Goal: Navigation & Orientation: Find specific page/section

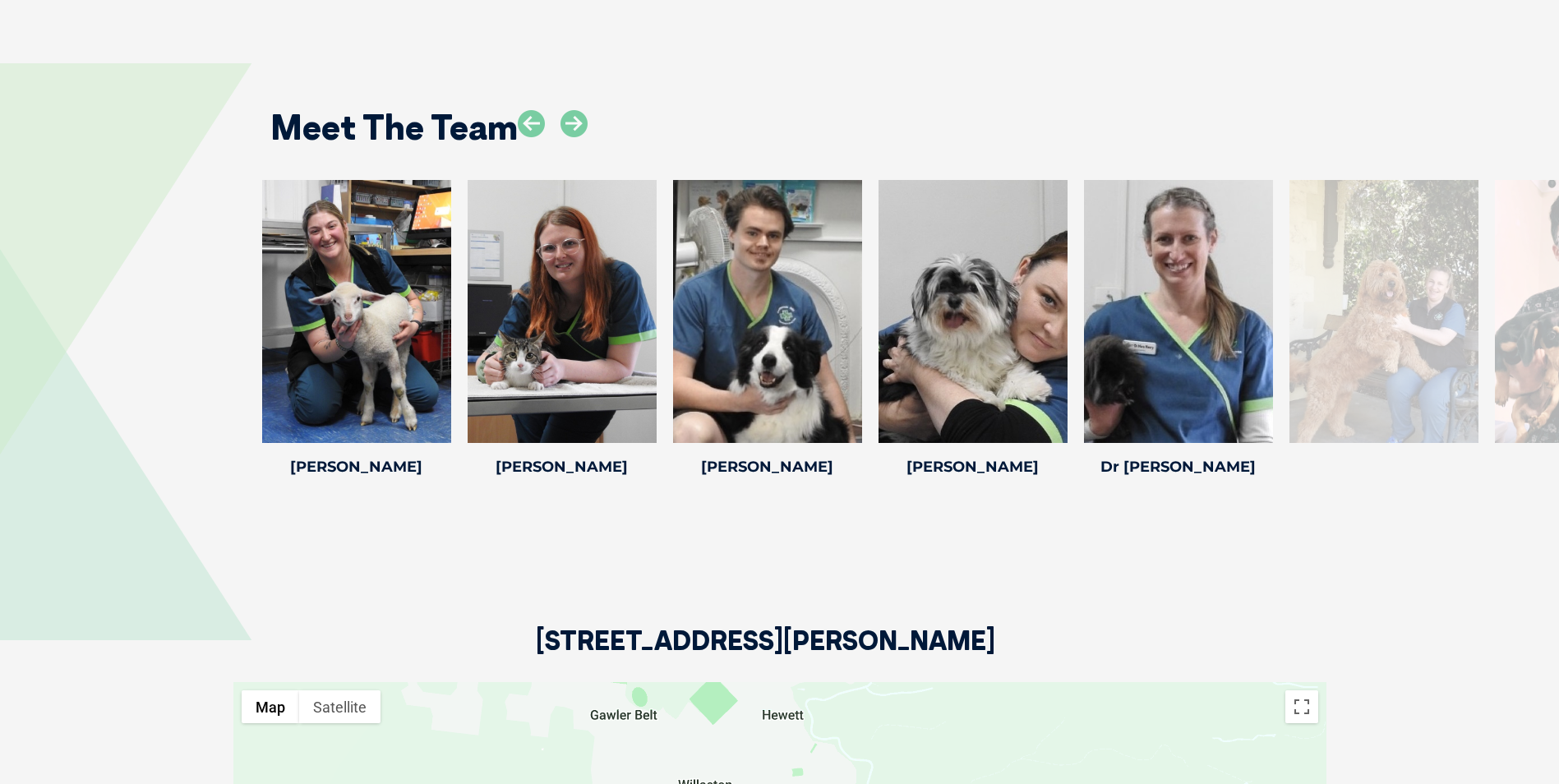
scroll to position [2513, 0]
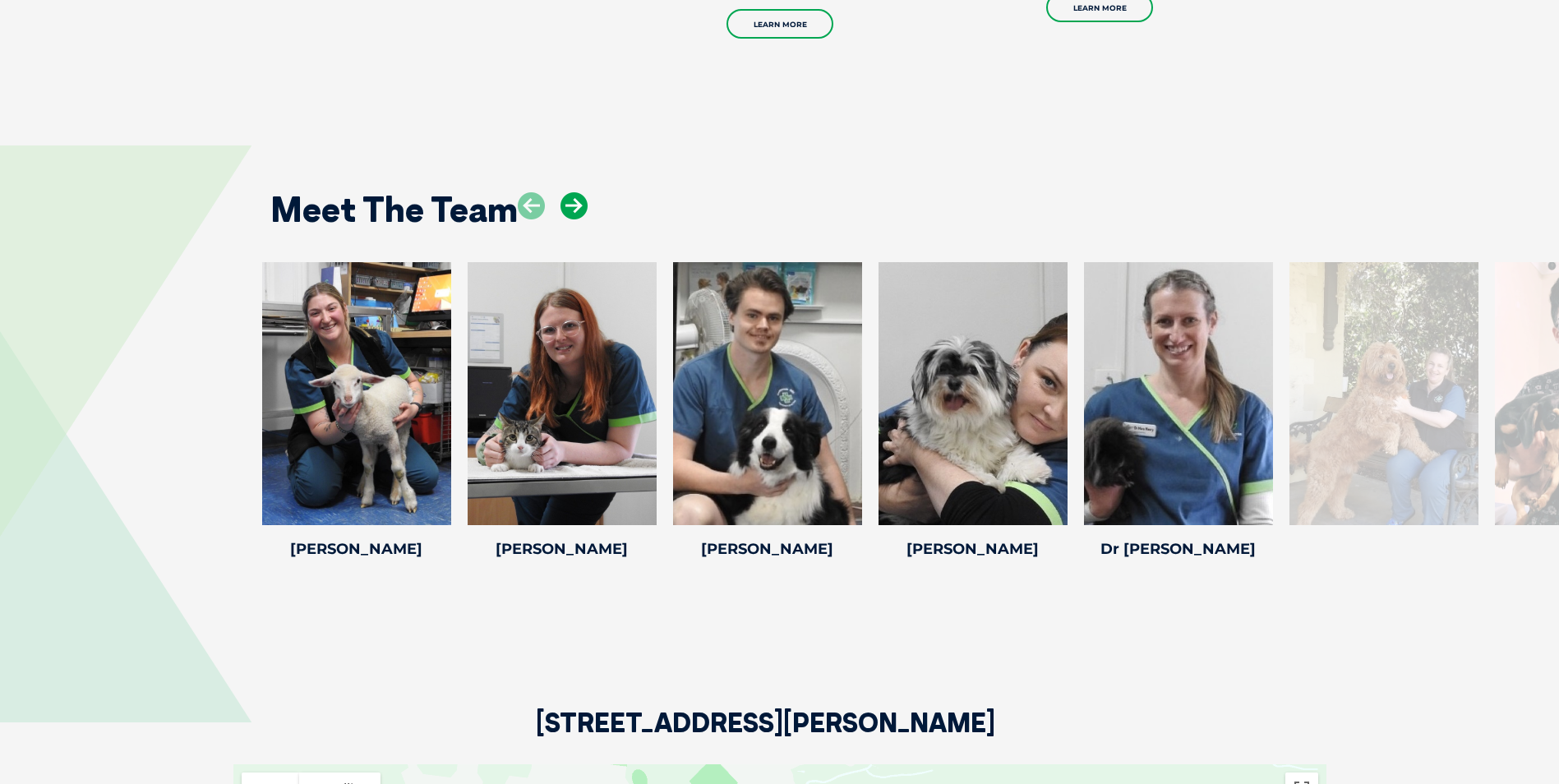
click at [571, 193] on icon at bounding box center [574, 206] width 28 height 28
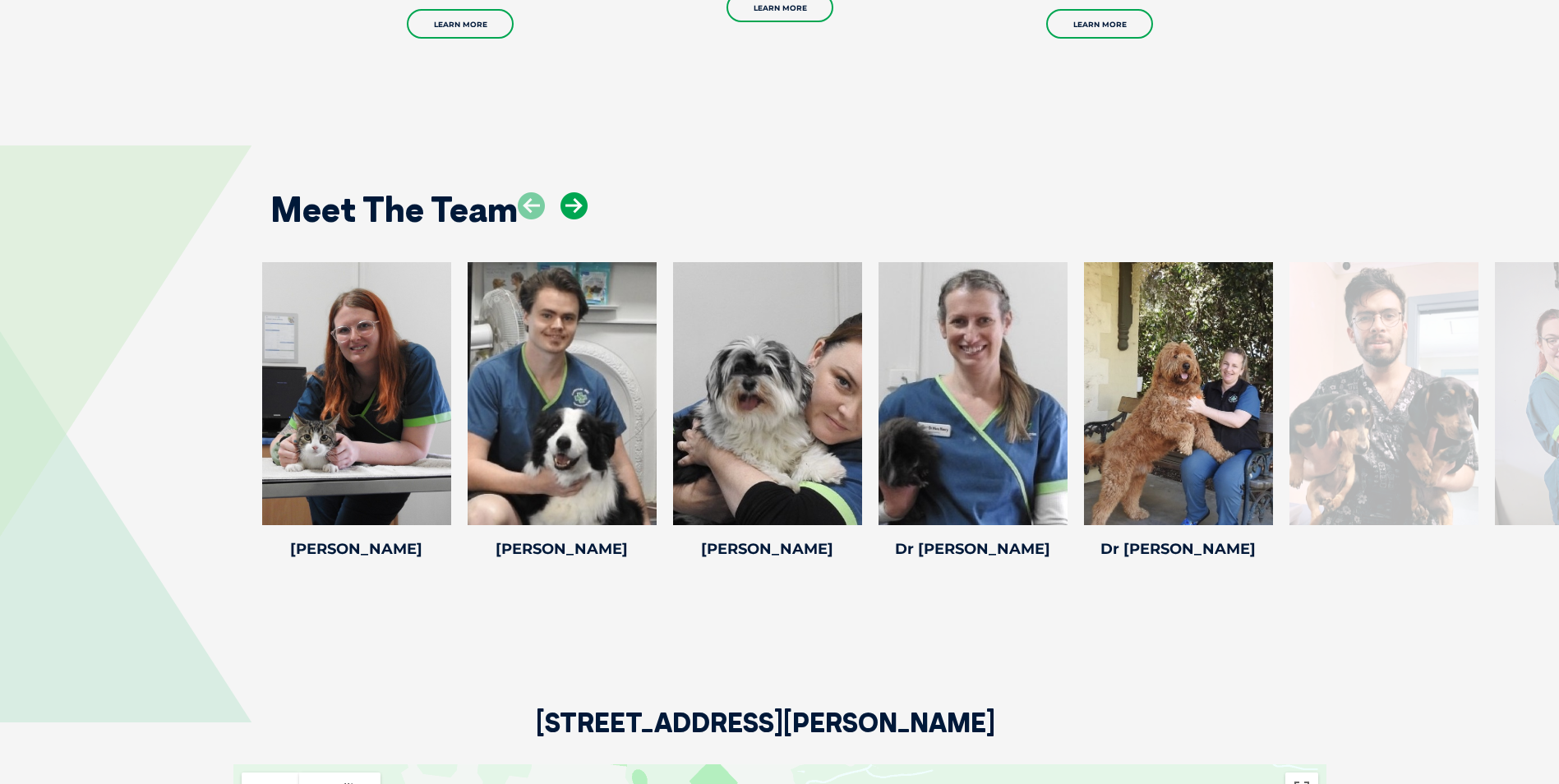
click at [571, 193] on icon at bounding box center [574, 206] width 28 height 28
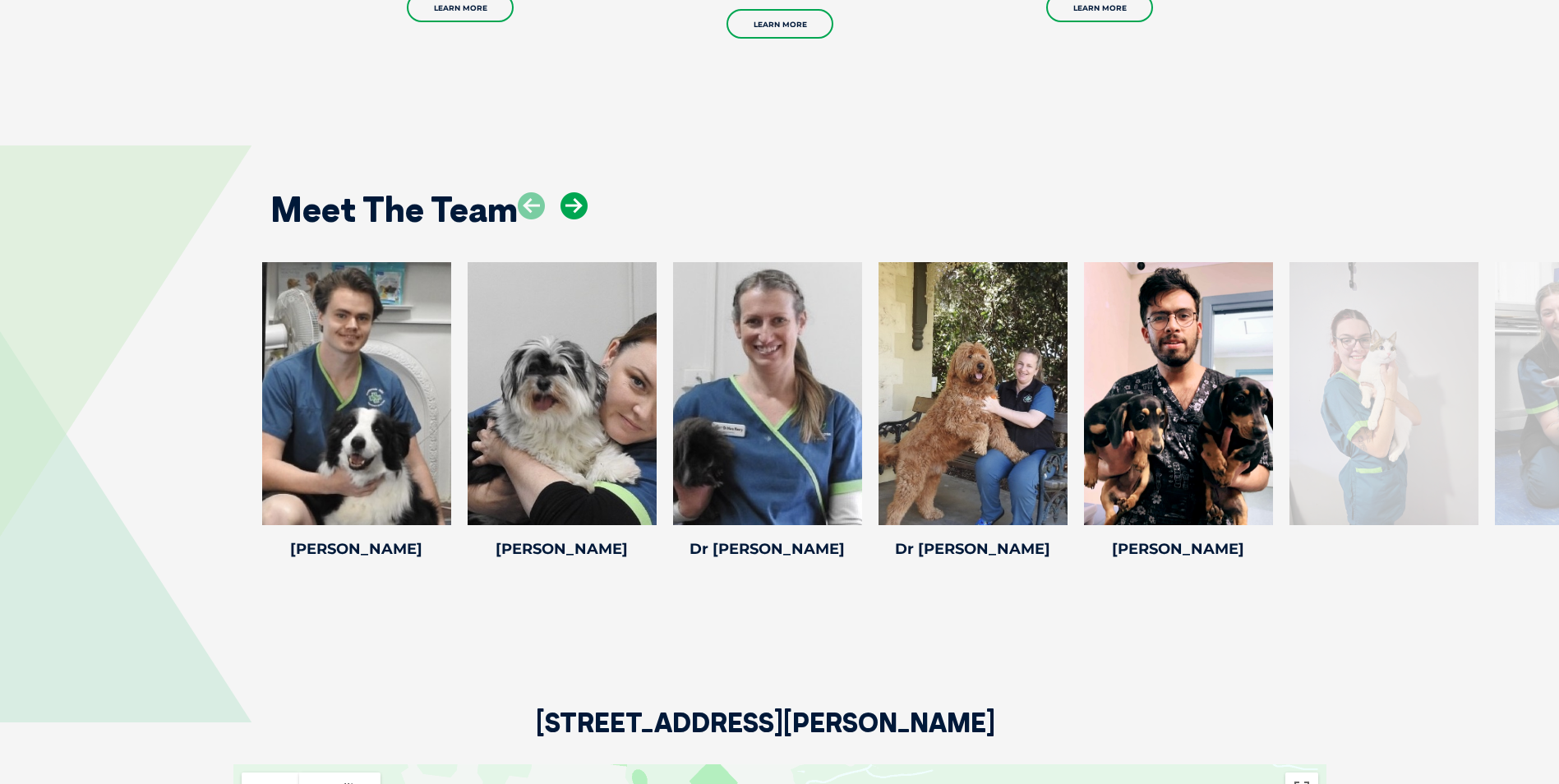
click at [571, 193] on icon at bounding box center [574, 206] width 28 height 28
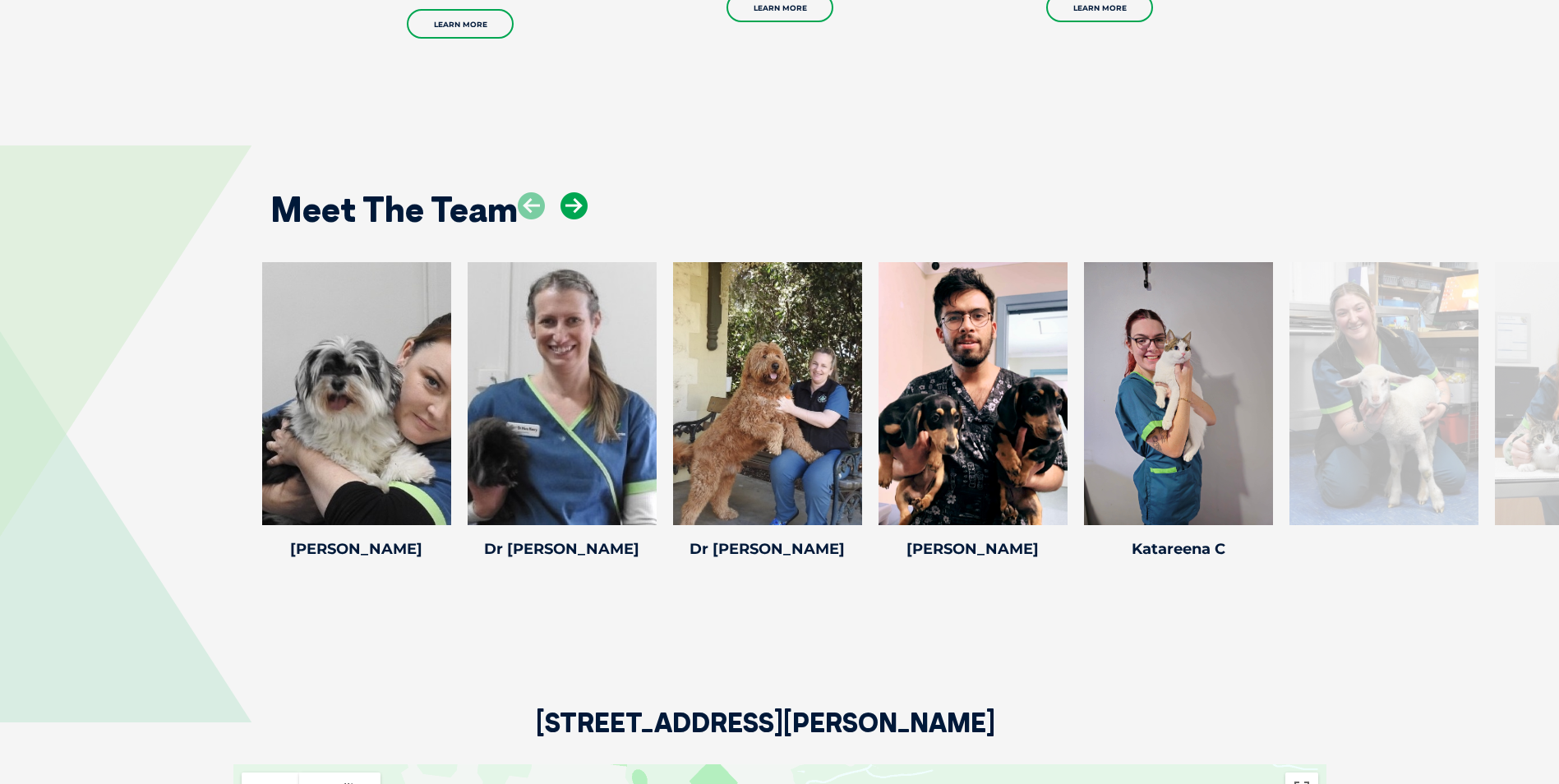
click at [571, 193] on icon at bounding box center [574, 206] width 28 height 28
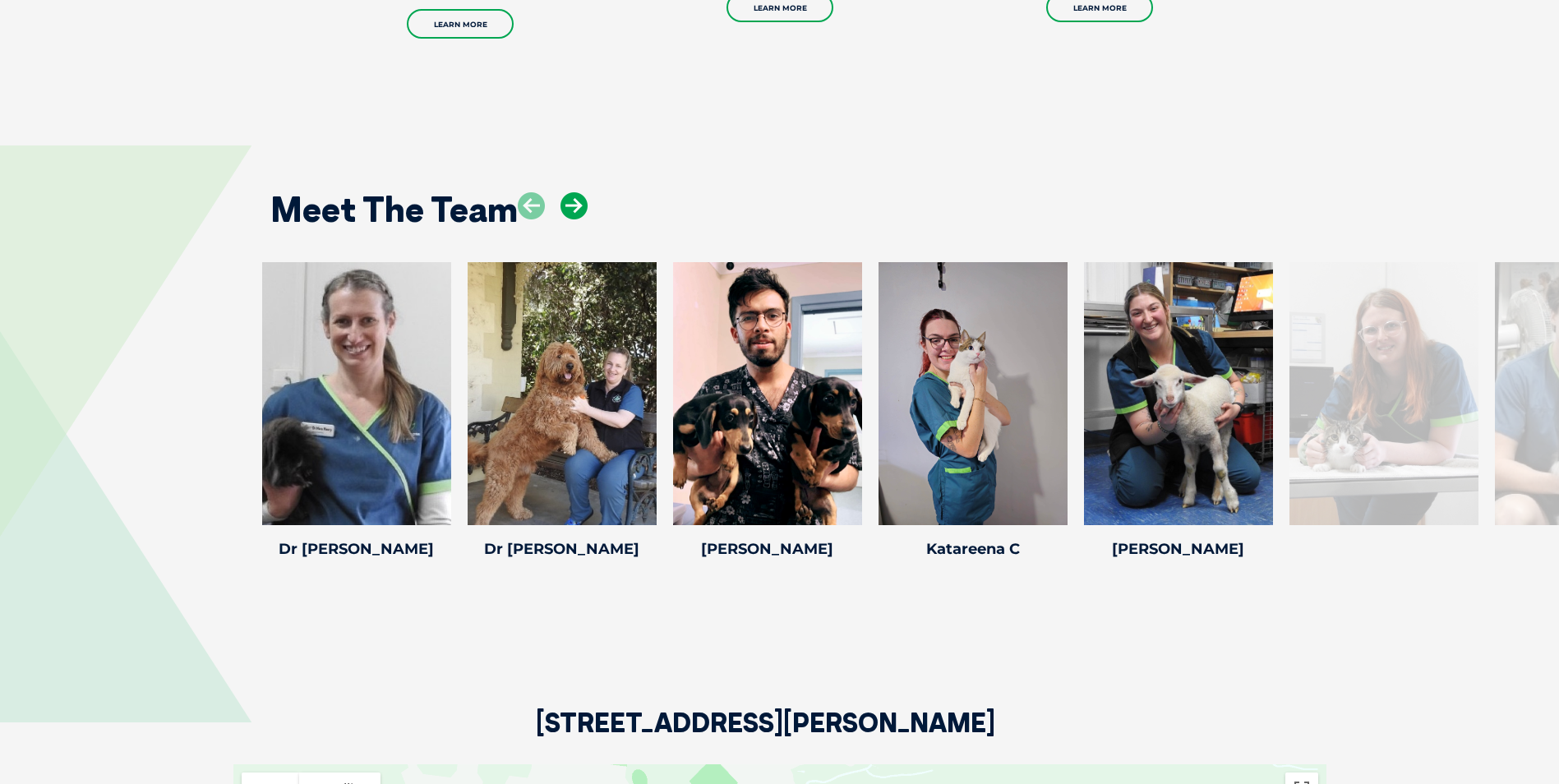
click at [571, 193] on icon at bounding box center [574, 206] width 28 height 28
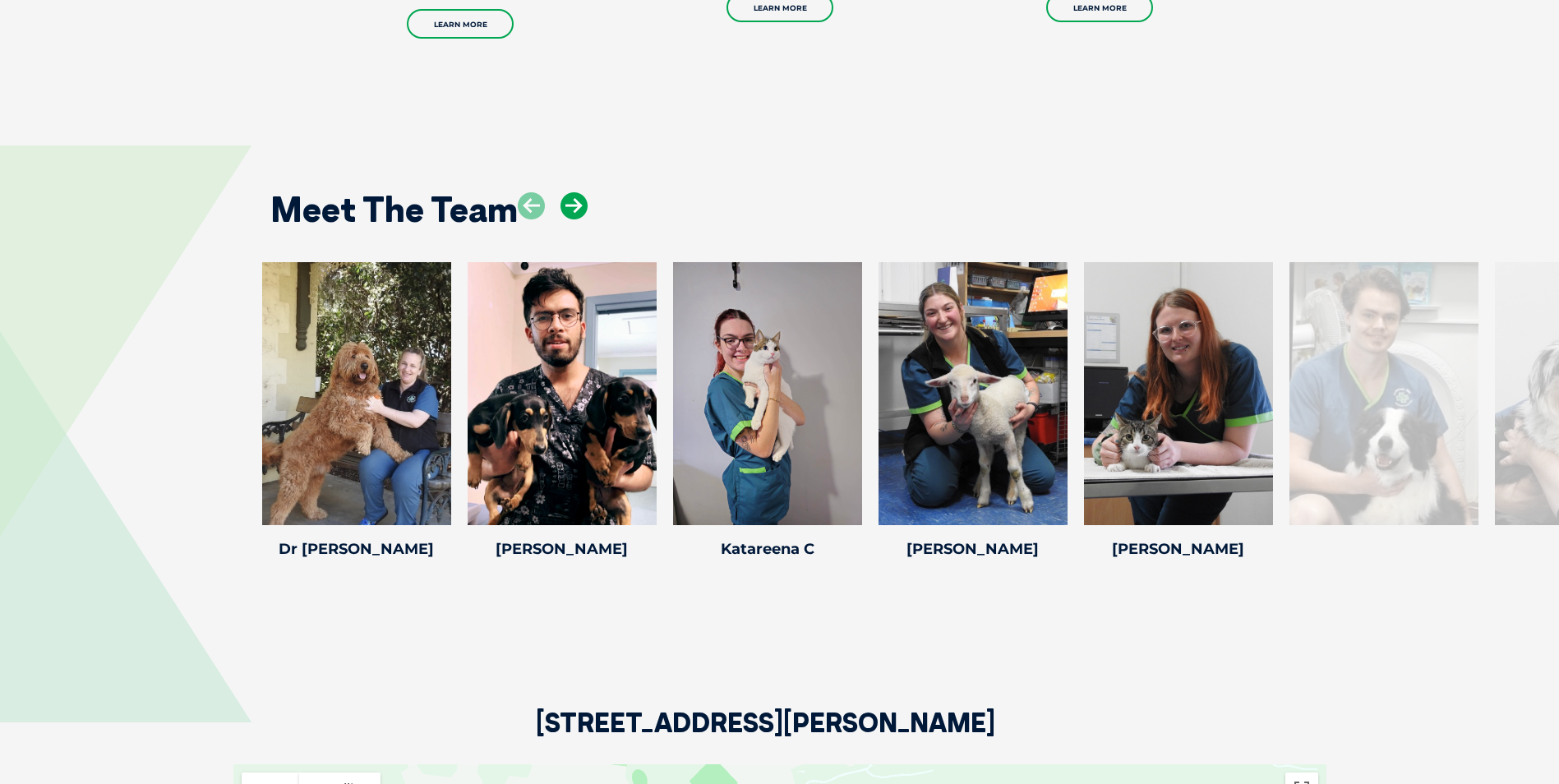
click at [571, 193] on icon at bounding box center [574, 206] width 28 height 28
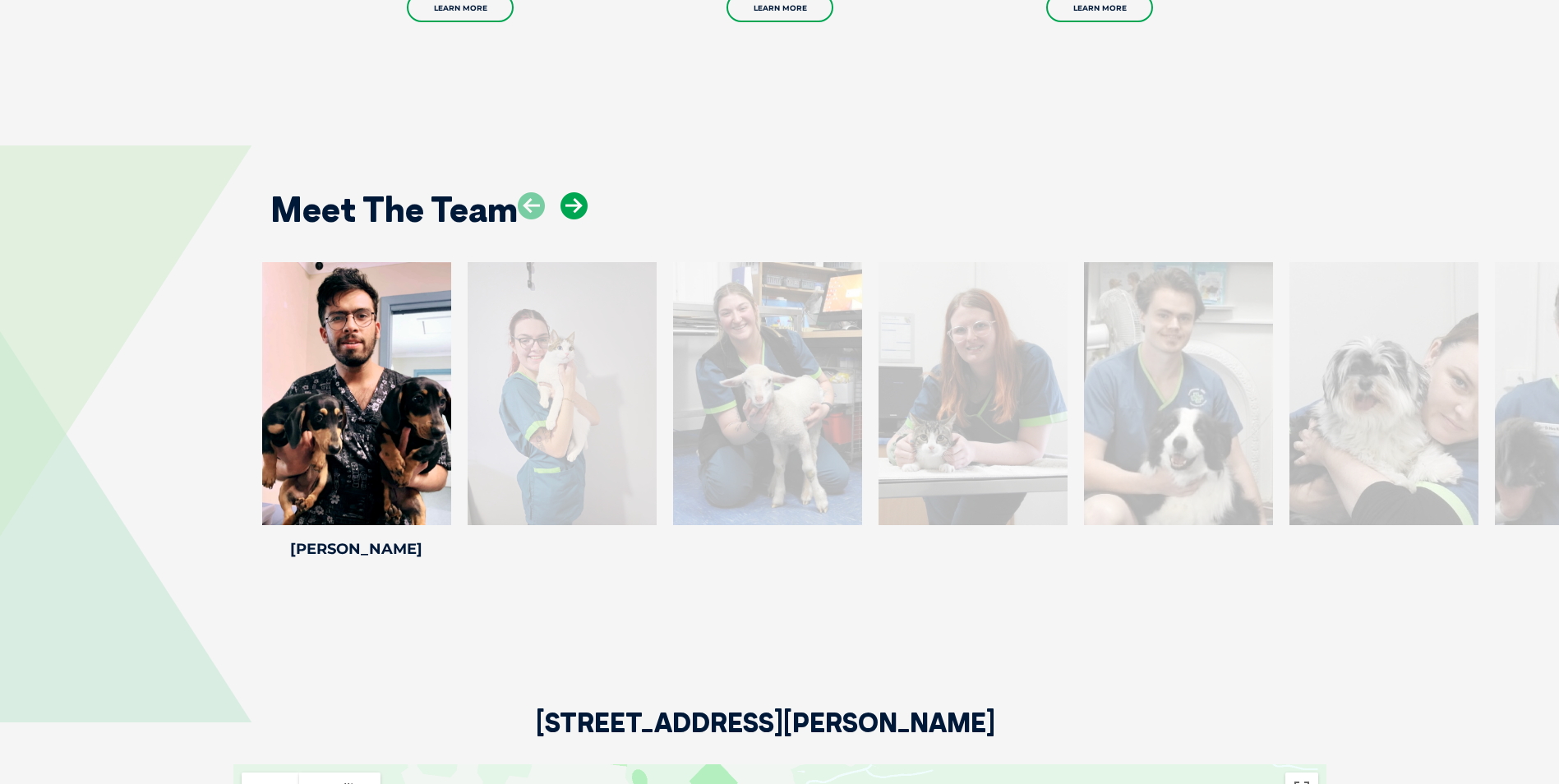
click at [571, 193] on icon at bounding box center [574, 206] width 28 height 28
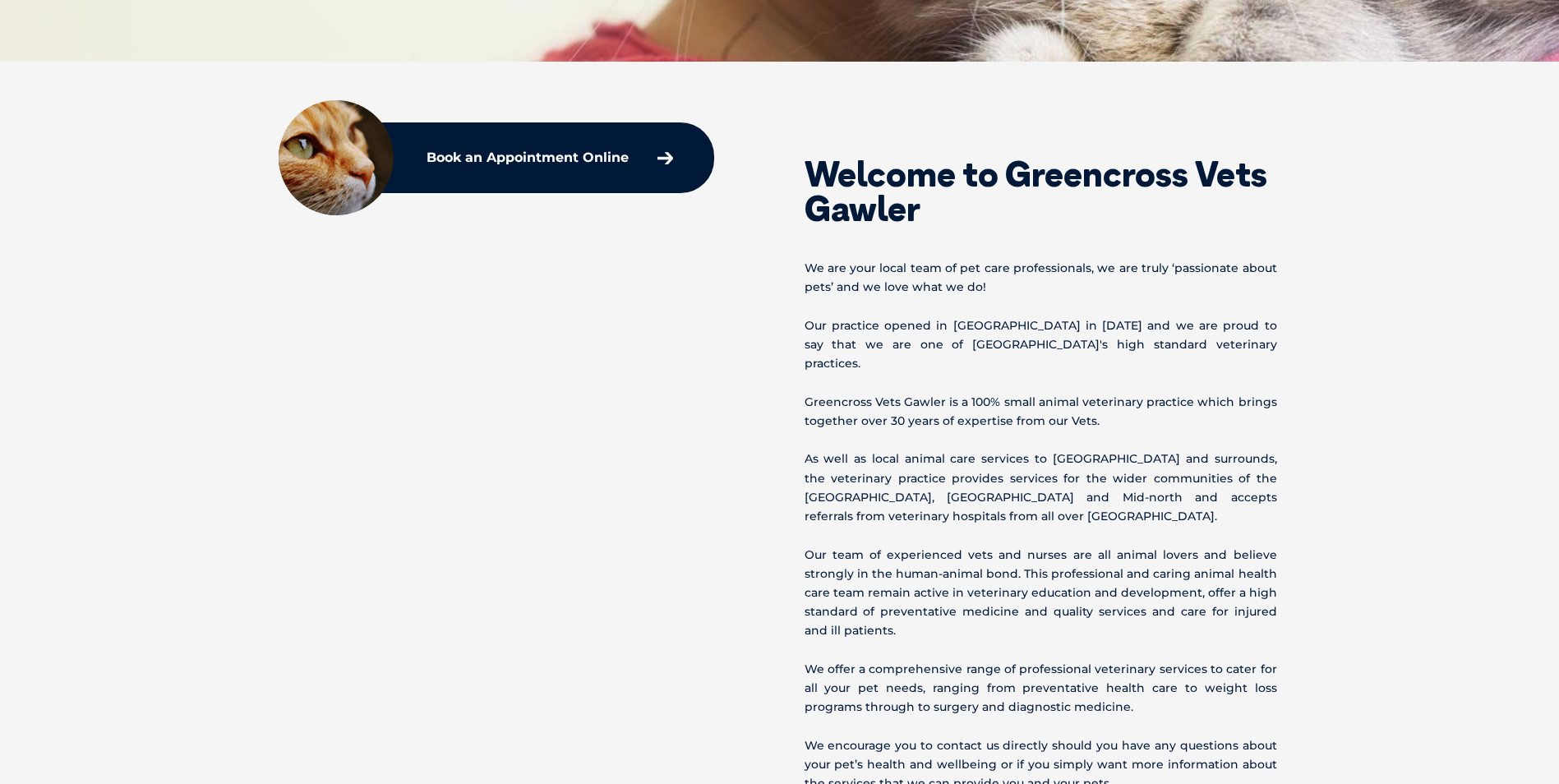
scroll to position [0, 0]
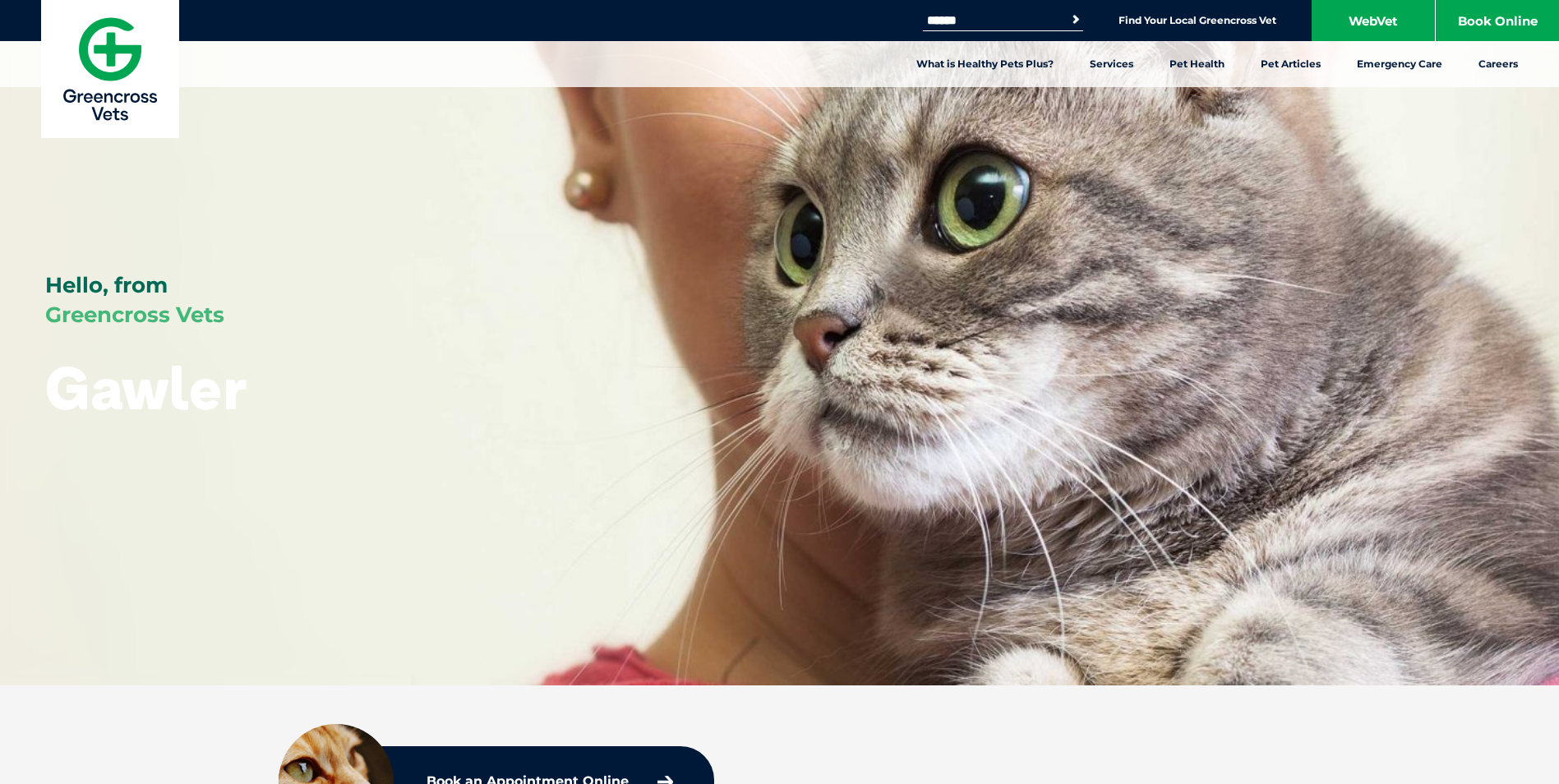
click at [990, 15] on input "Search for:" at bounding box center [992, 20] width 139 height 13
type input "**********"
click at [1068, 12] on button "Search" at bounding box center [1076, 20] width 17 height 17
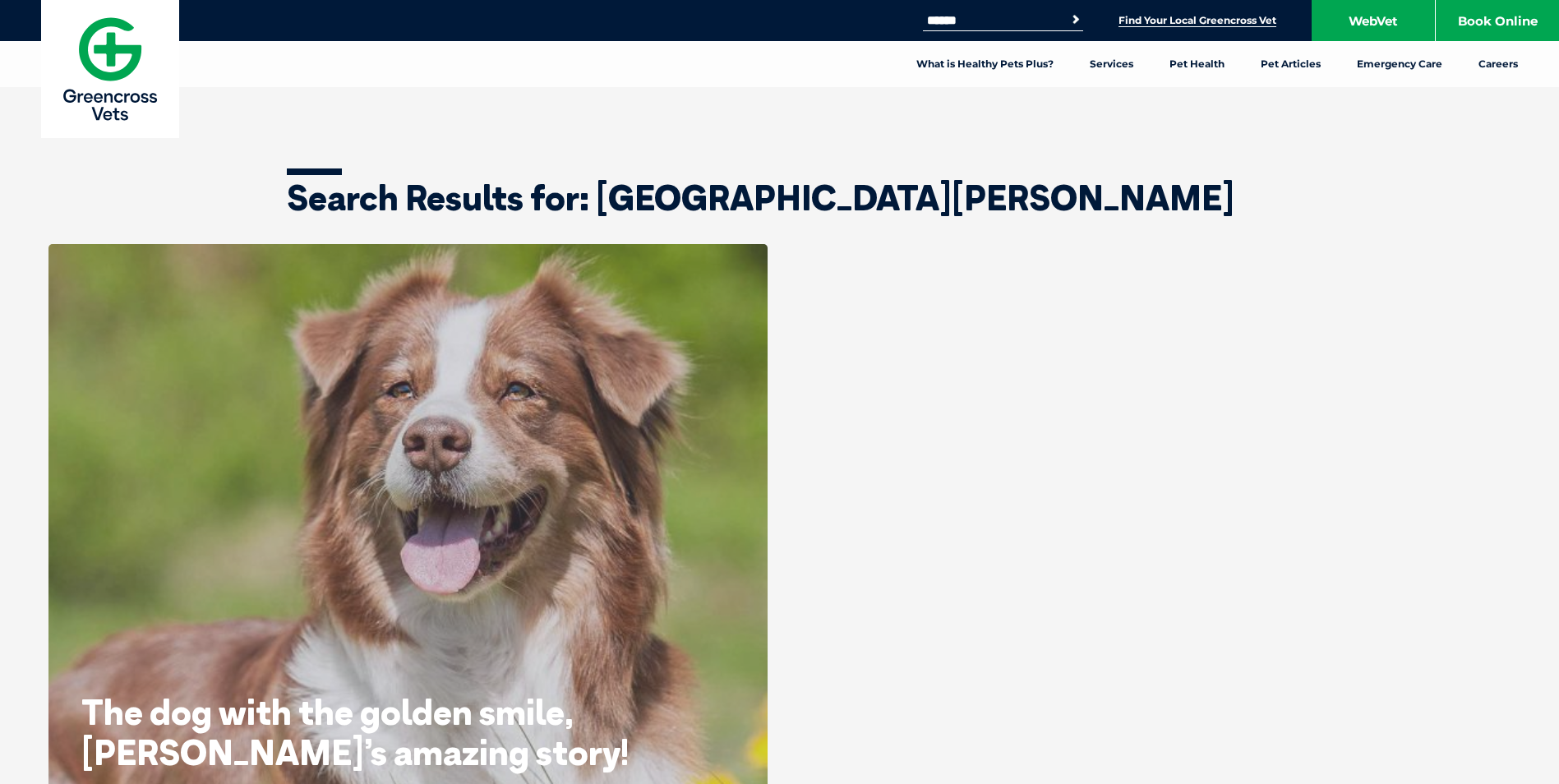
click at [1161, 16] on link "Find Your Local Greencross Vet" at bounding box center [1197, 20] width 158 height 13
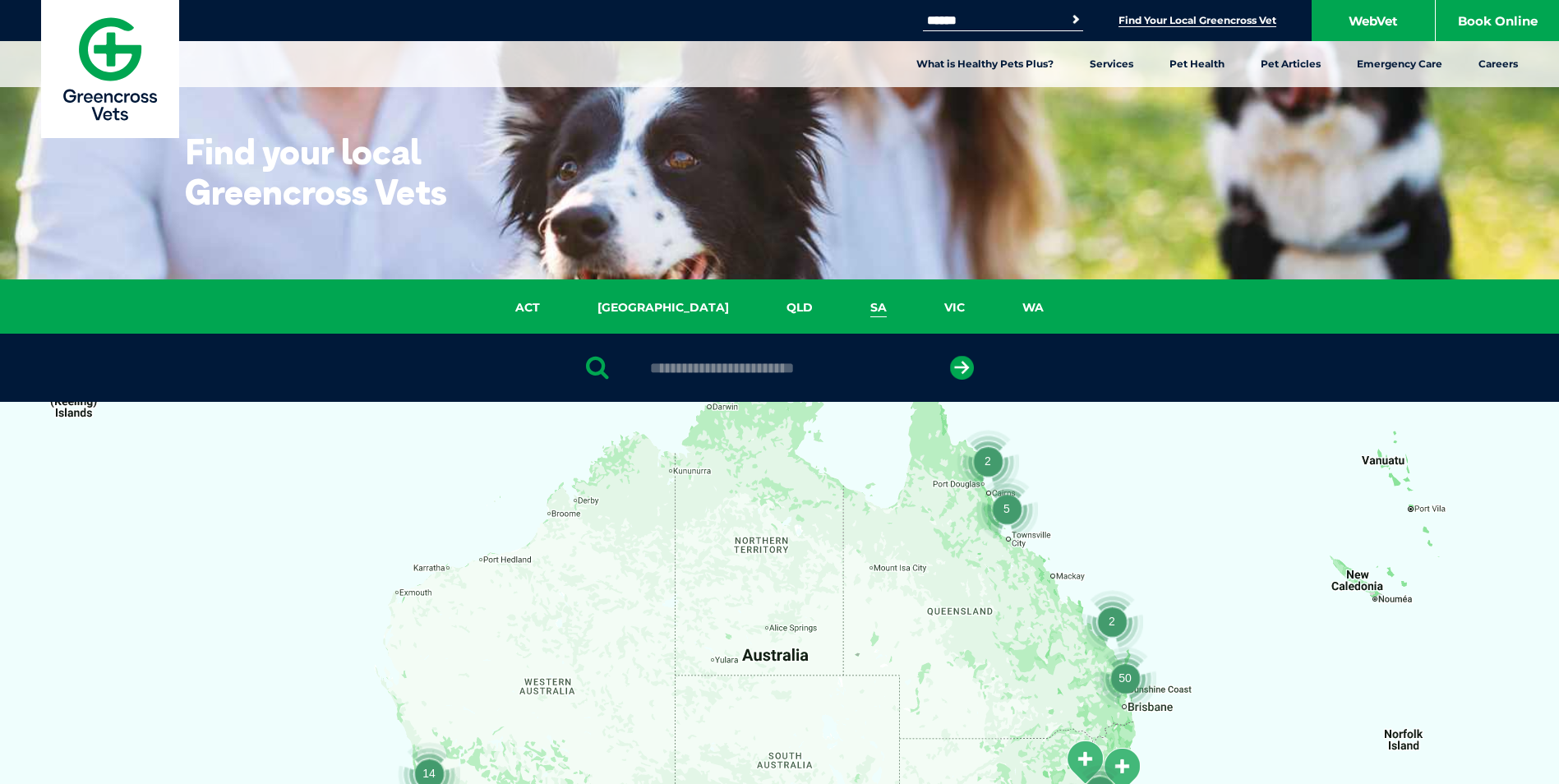
click at [841, 303] on link "SA" at bounding box center [878, 307] width 74 height 19
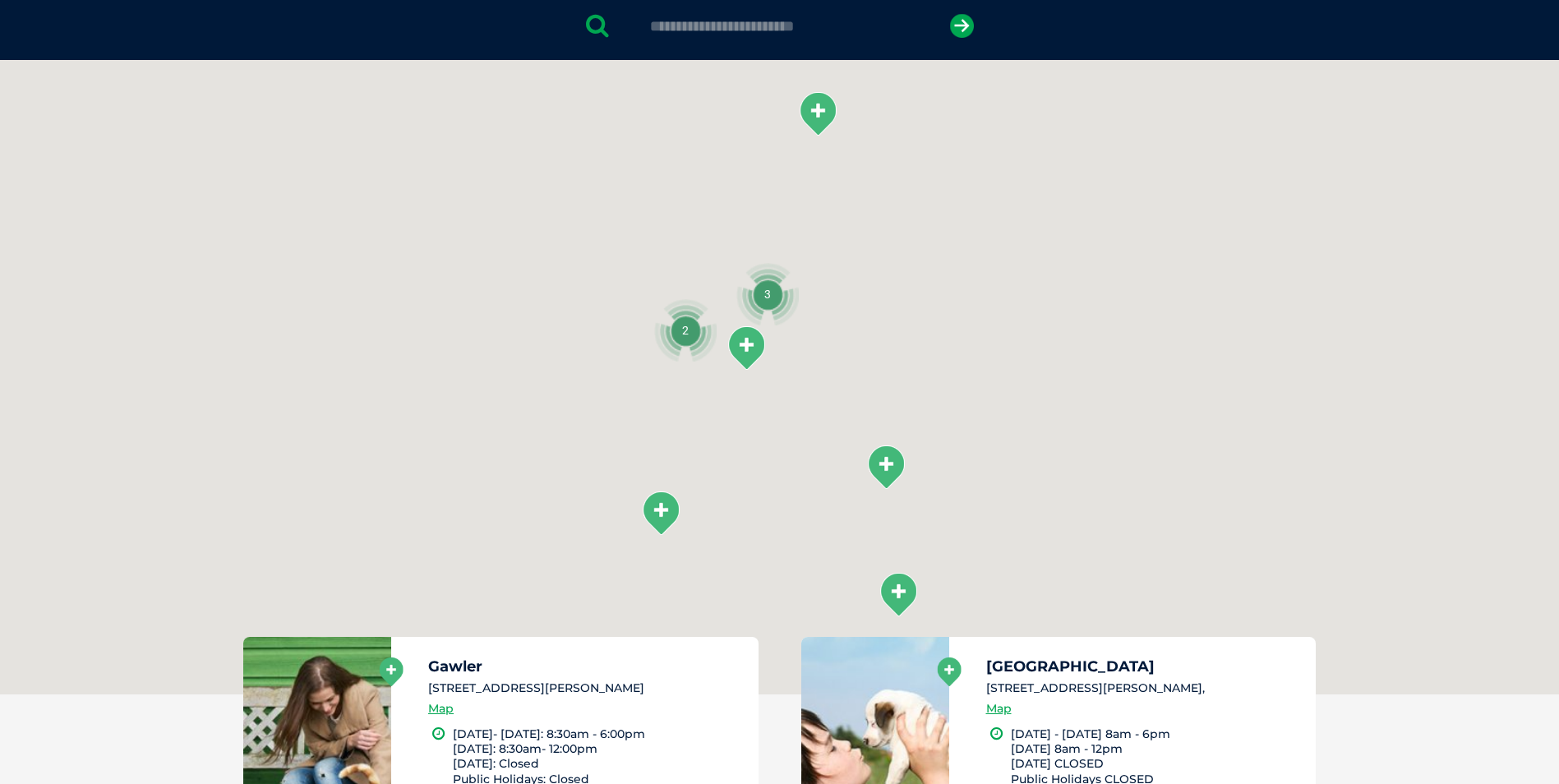
scroll to position [377, 0]
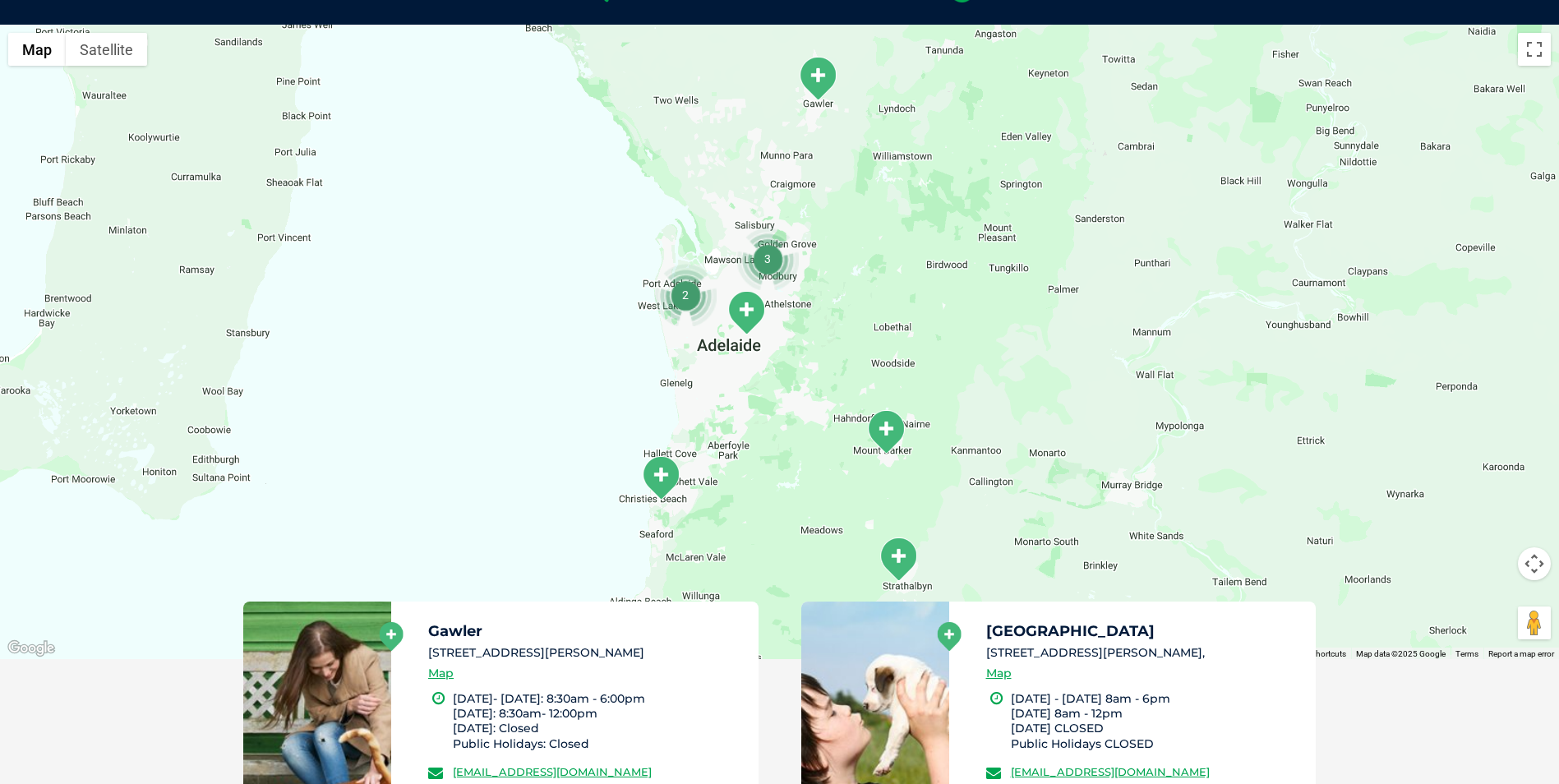
click at [887, 423] on img "Wellington Road" at bounding box center [886, 432] width 41 height 45
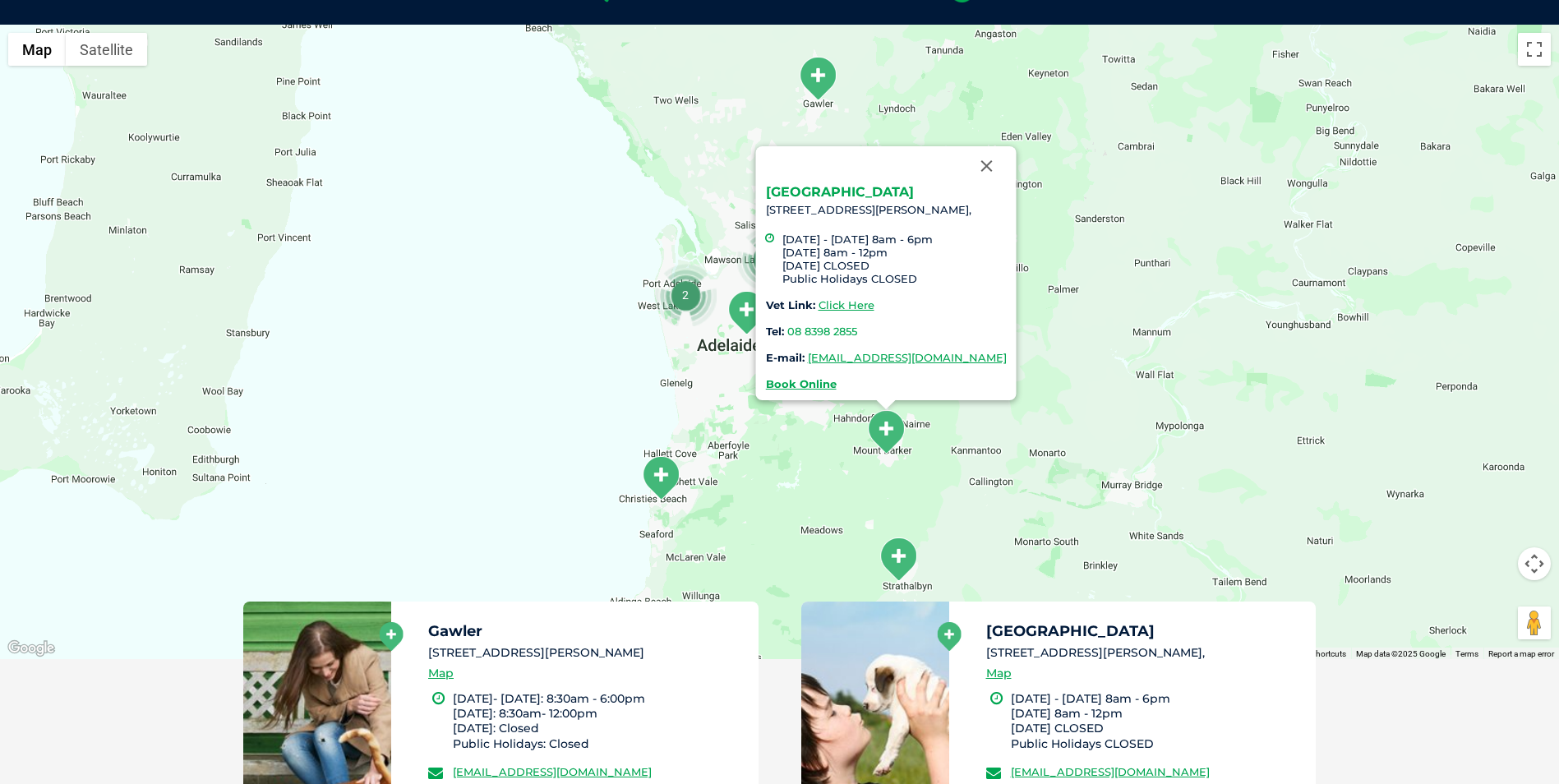
click at [802, 190] on link "[GEOGRAPHIC_DATA]" at bounding box center [839, 192] width 148 height 16
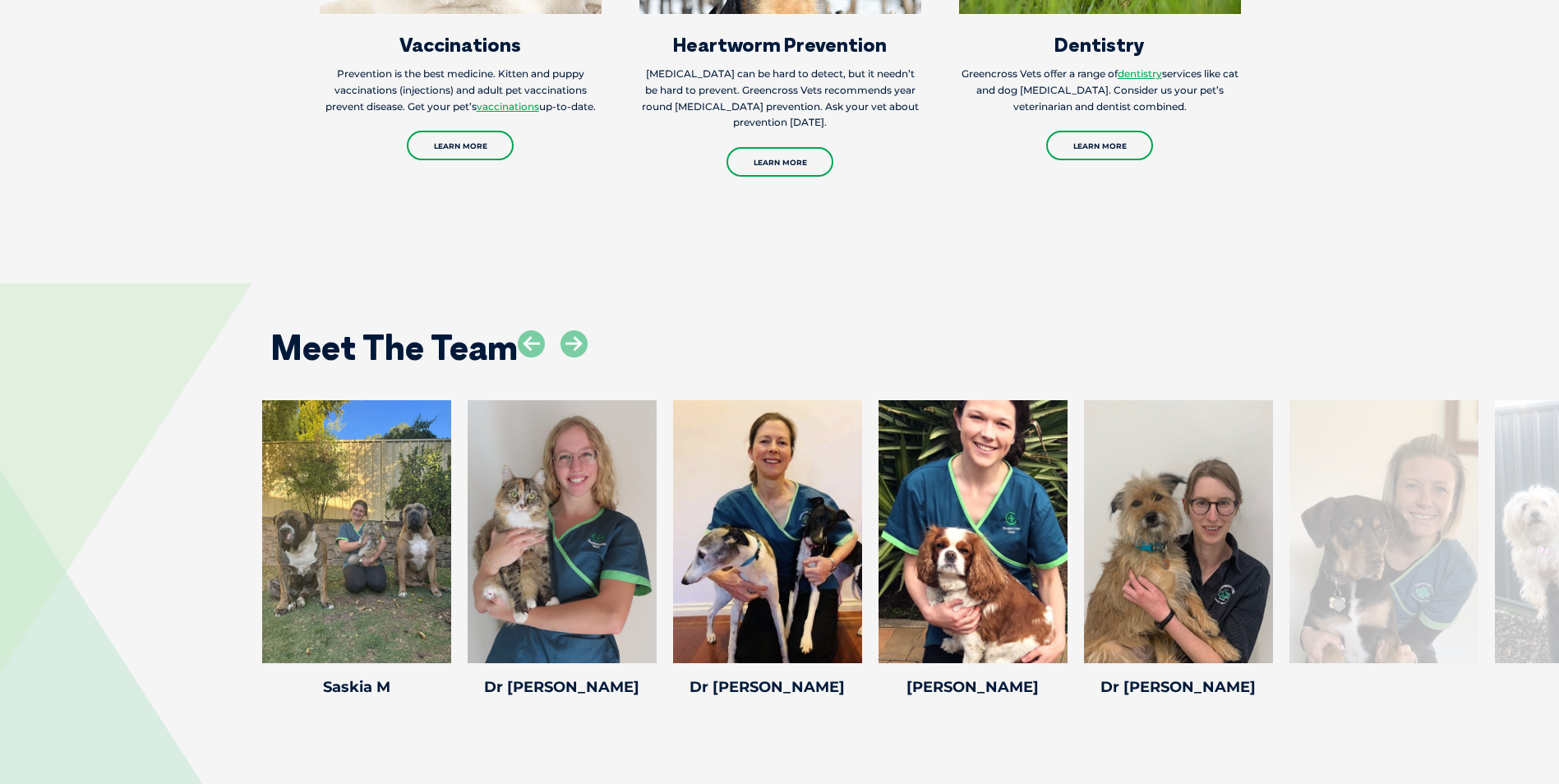
scroll to position [2381, 0]
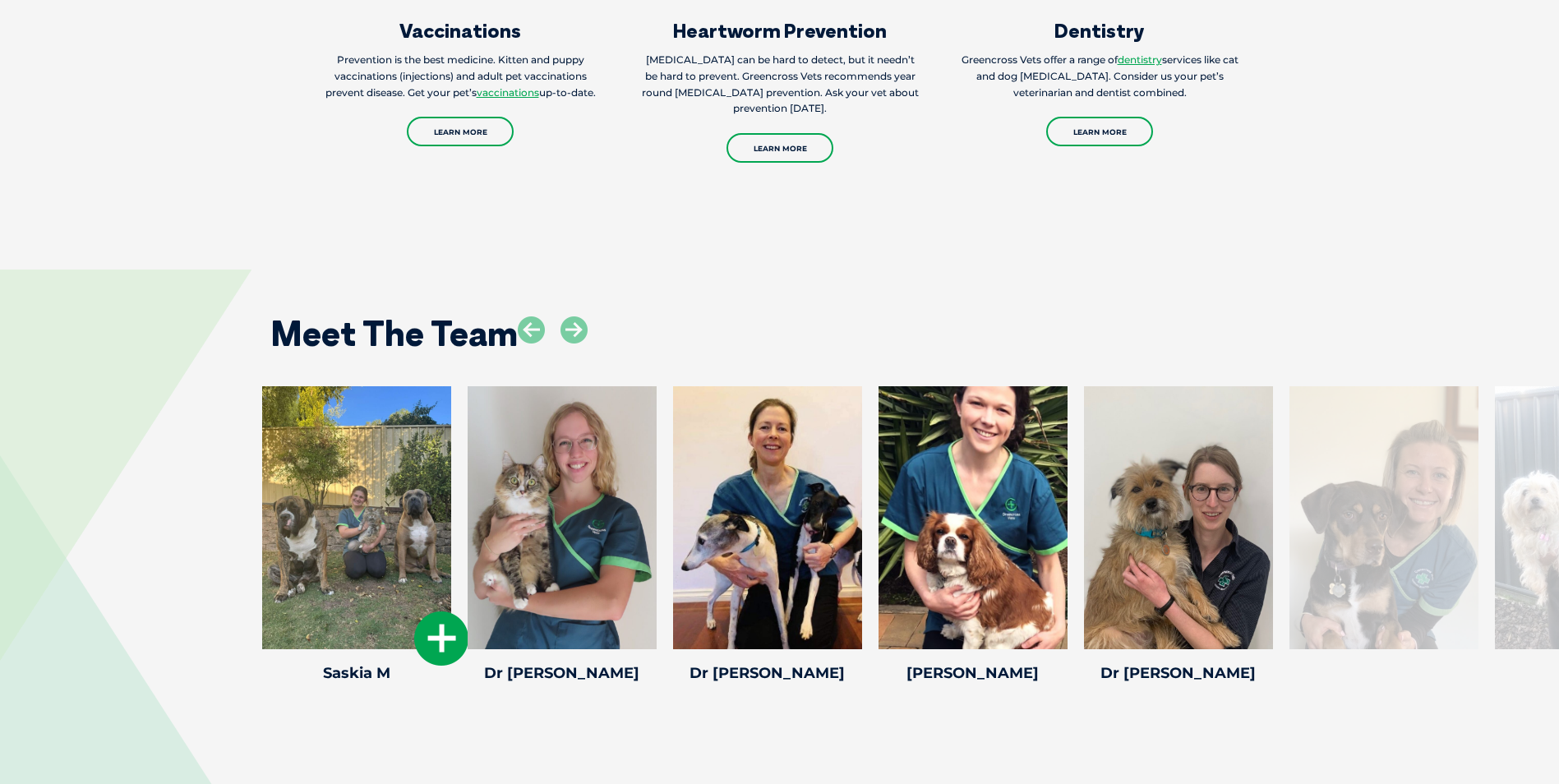
click at [382, 509] on div at bounding box center [356, 518] width 189 height 263
click at [436, 611] on icon at bounding box center [441, 637] width 54 height 54
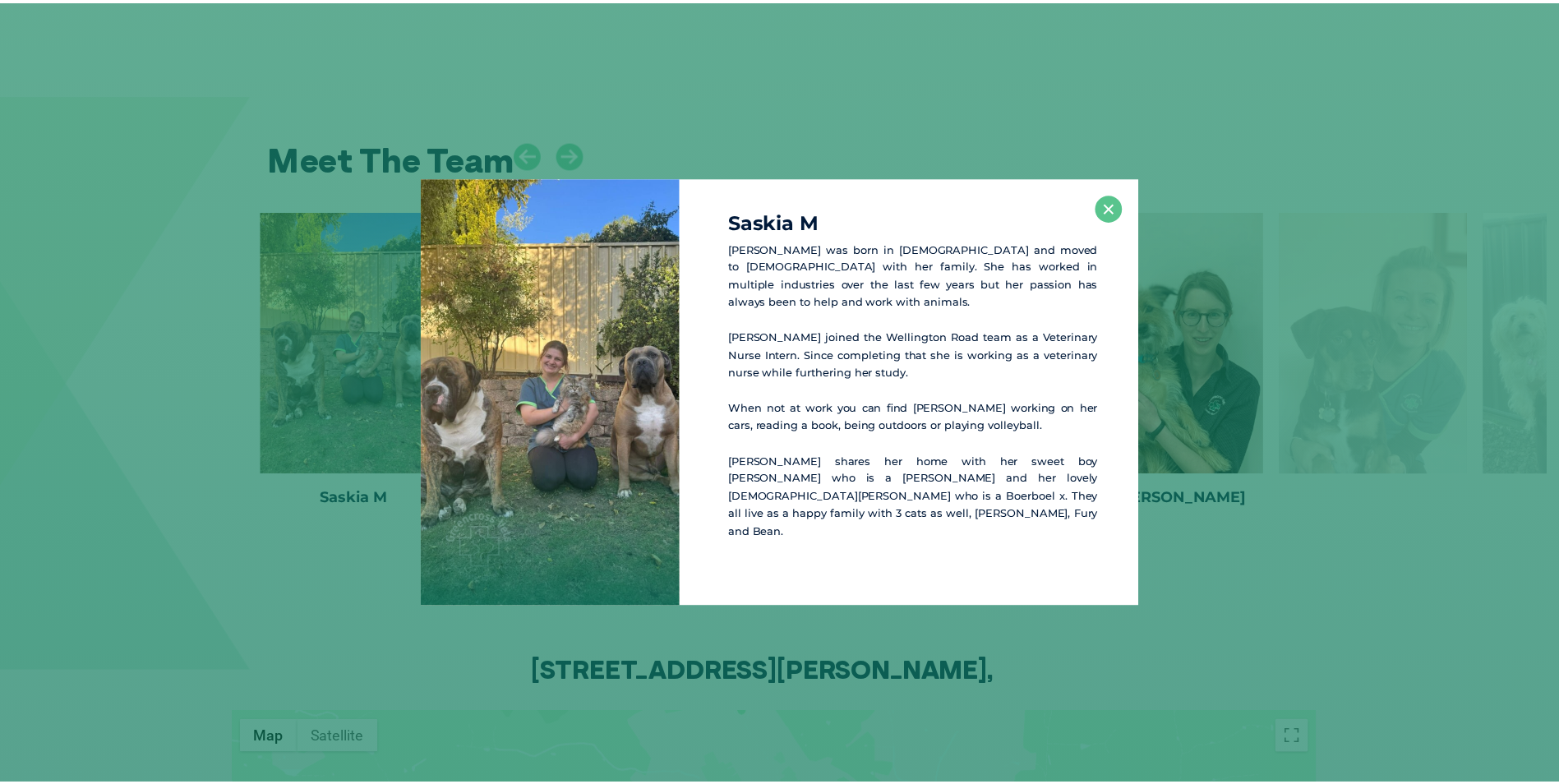
scroll to position [2557, 0]
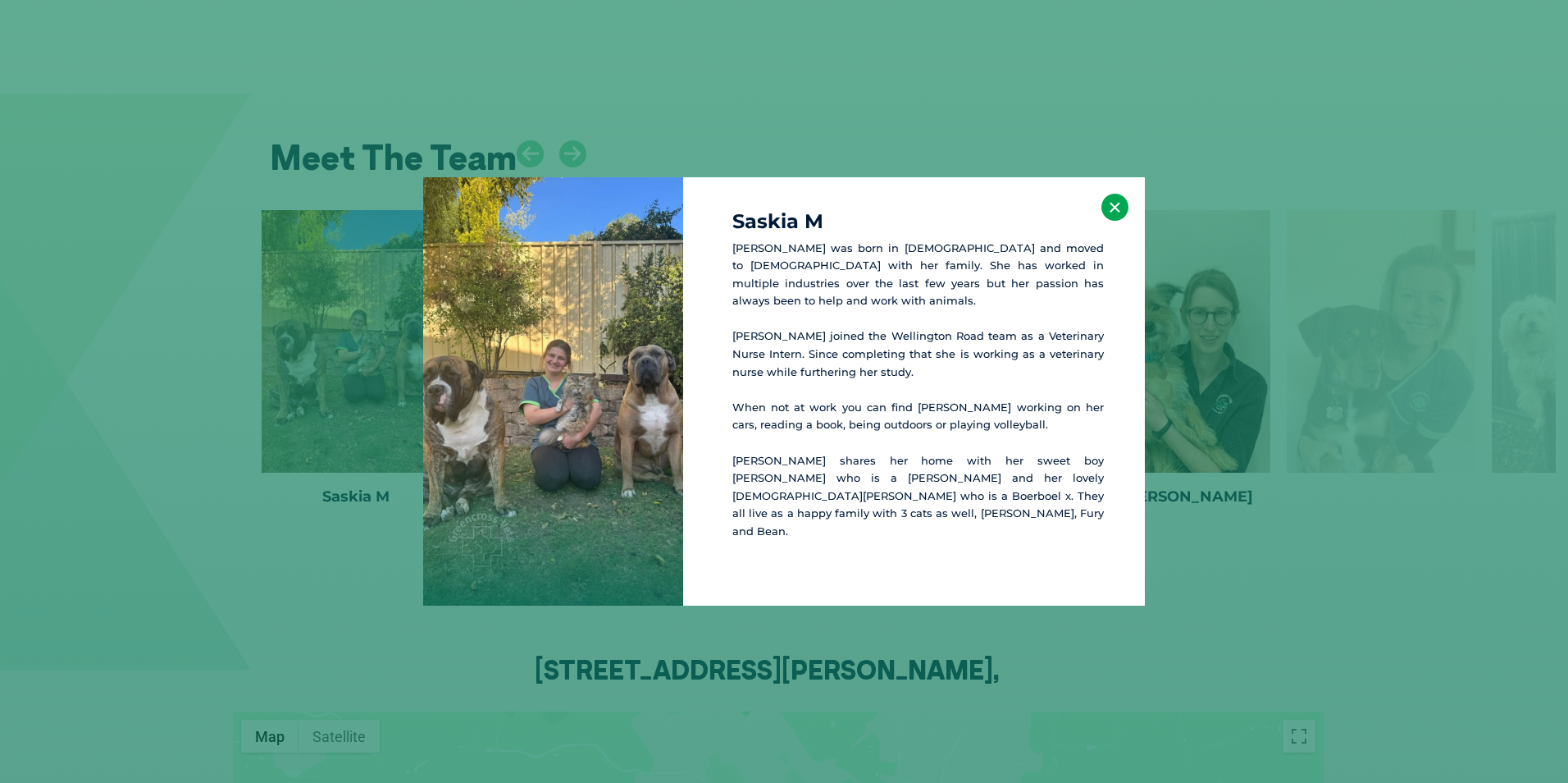
click at [1121, 221] on button "×" at bounding box center [1115, 207] width 27 height 27
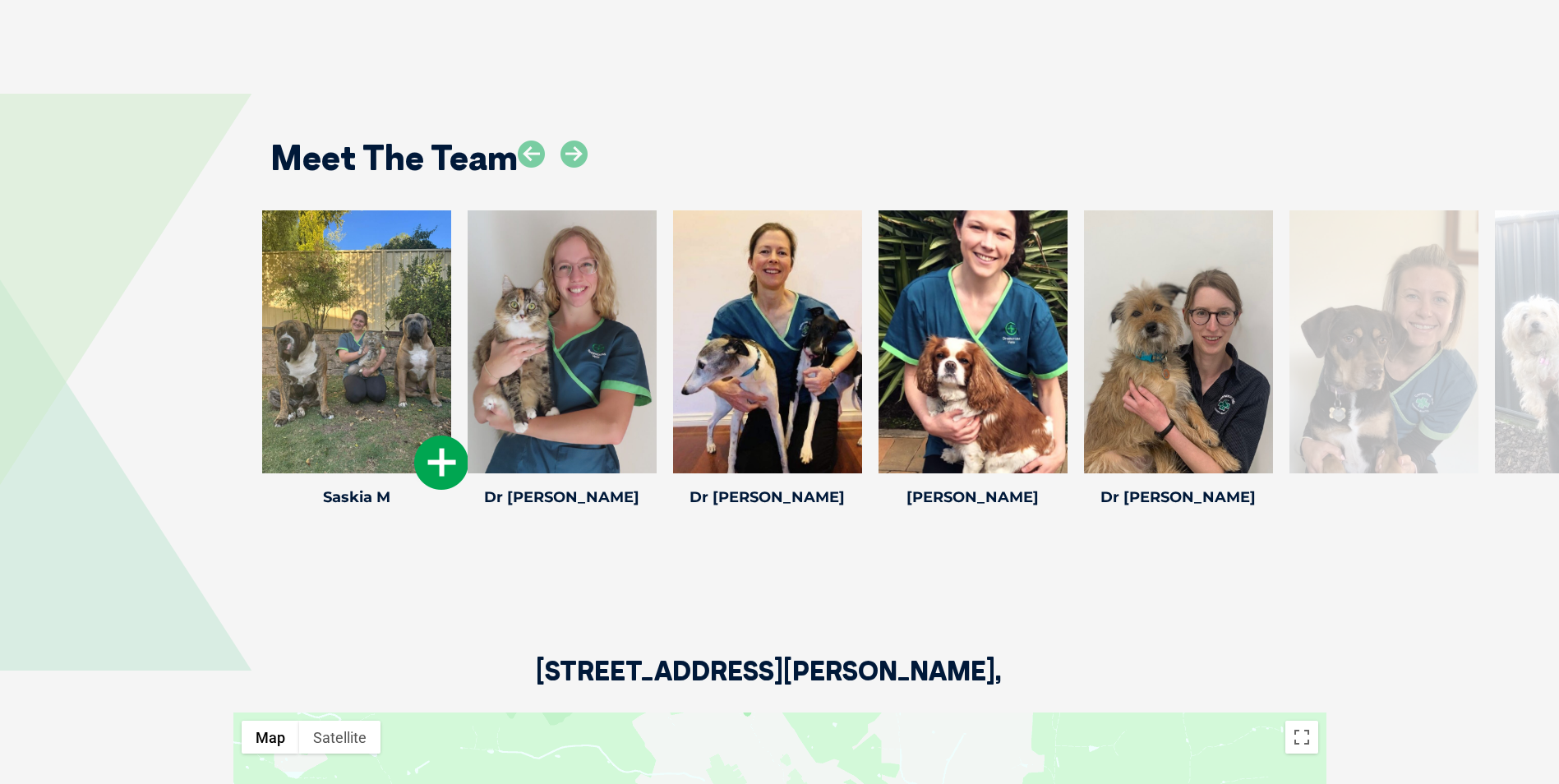
click at [358, 333] on div at bounding box center [356, 342] width 189 height 263
click at [435, 435] on icon at bounding box center [441, 462] width 54 height 54
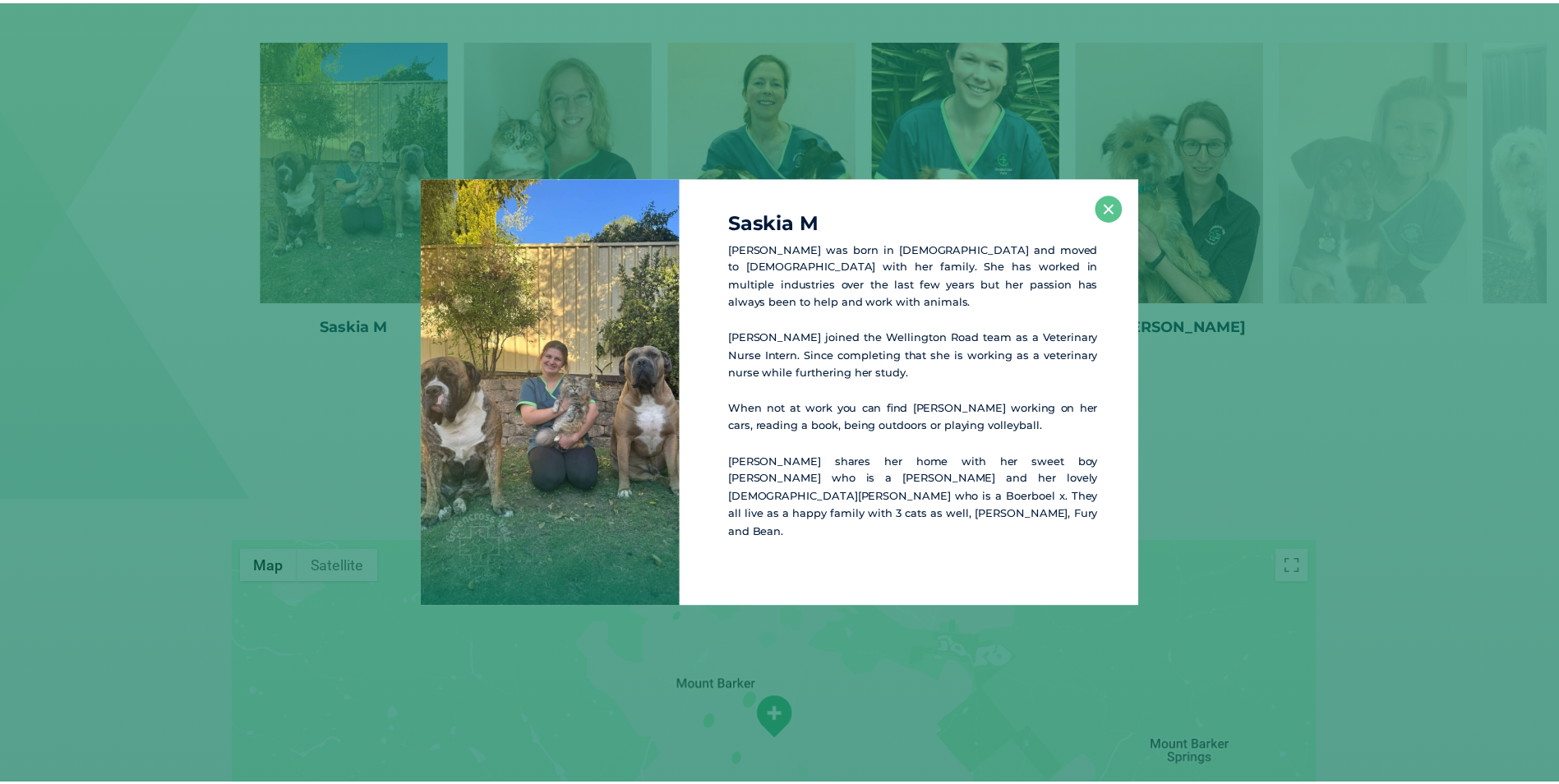
scroll to position [2733, 0]
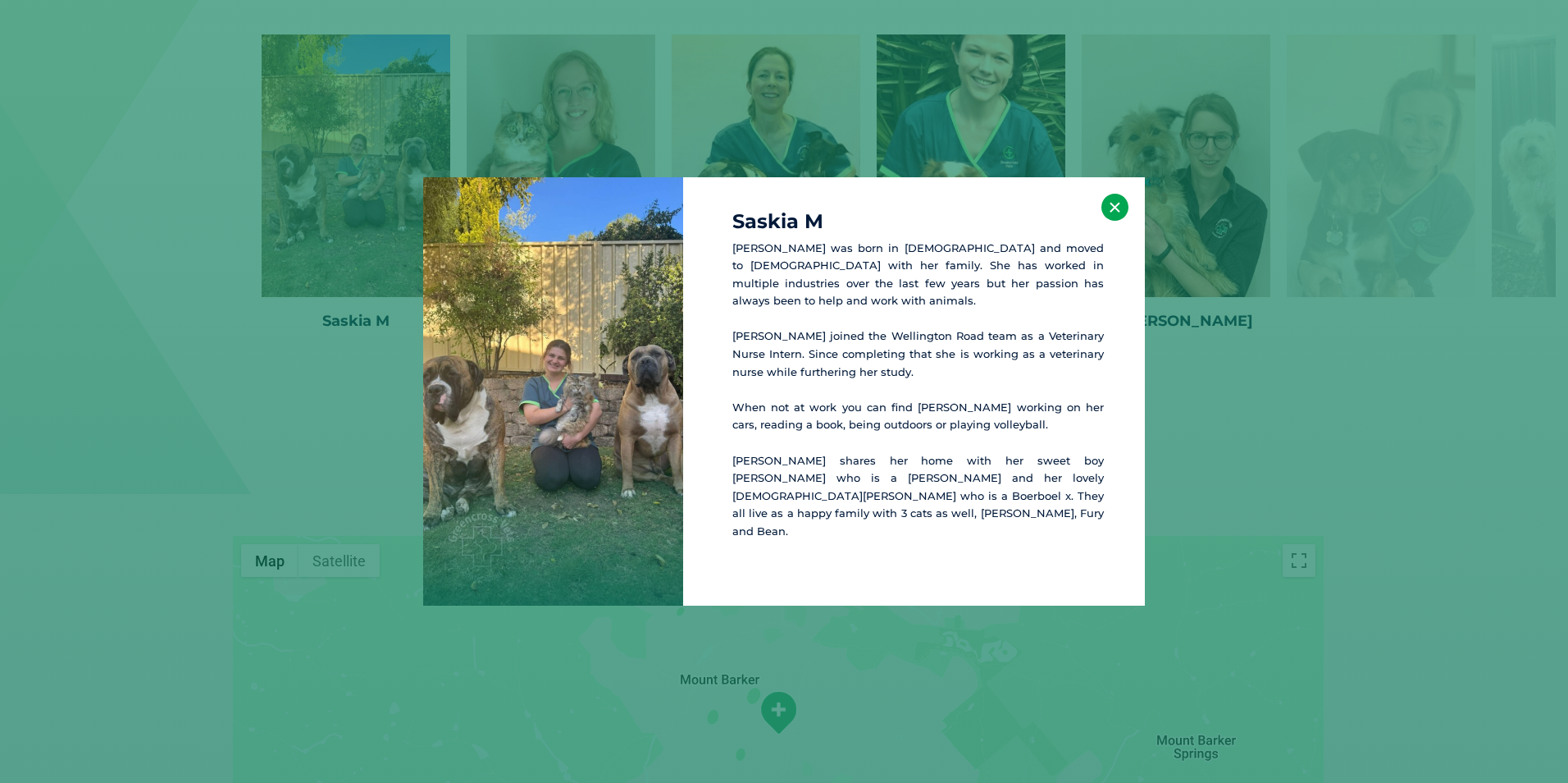
click at [1119, 221] on button "×" at bounding box center [1115, 207] width 27 height 27
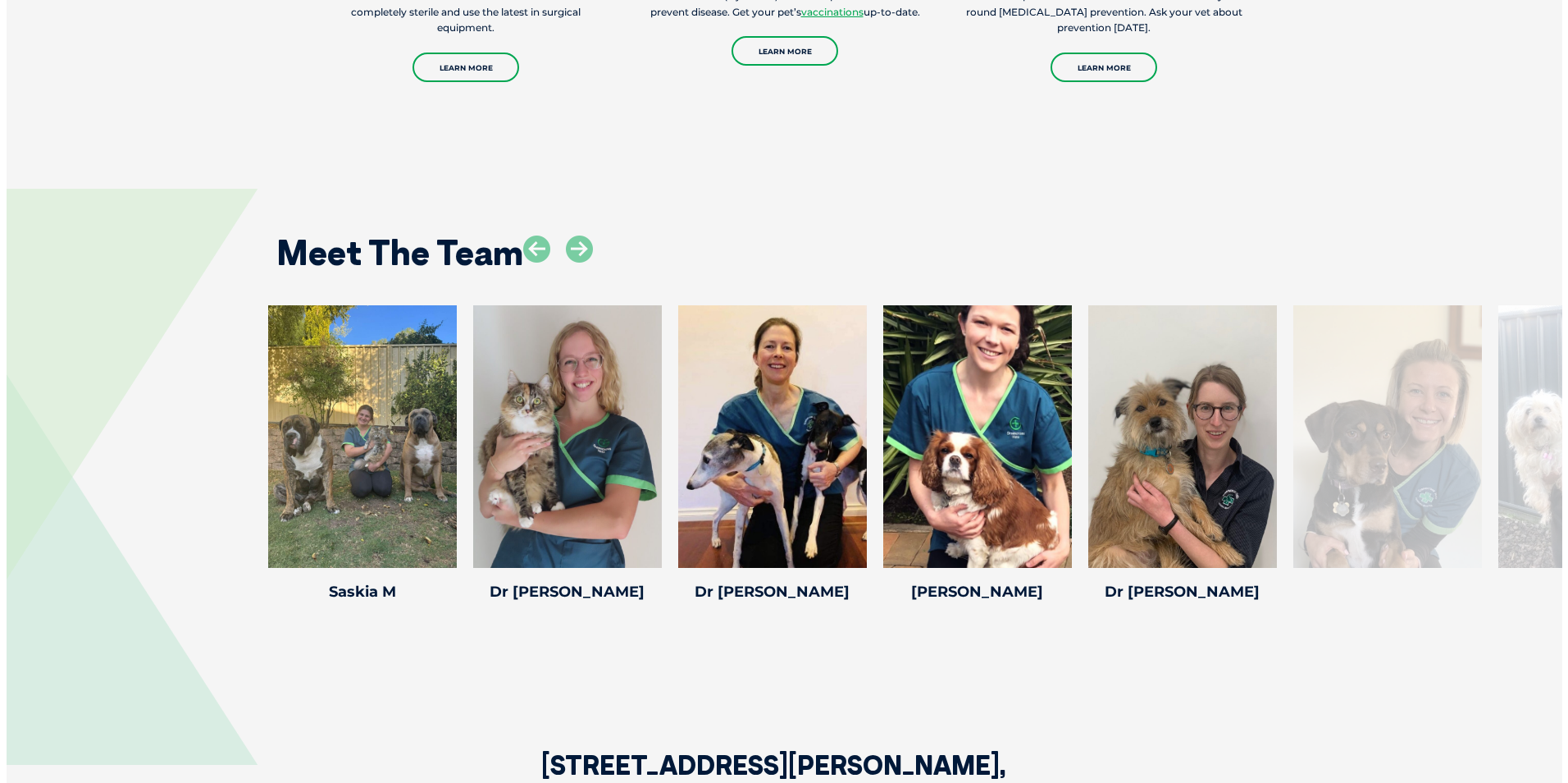
scroll to position [2388, 0]
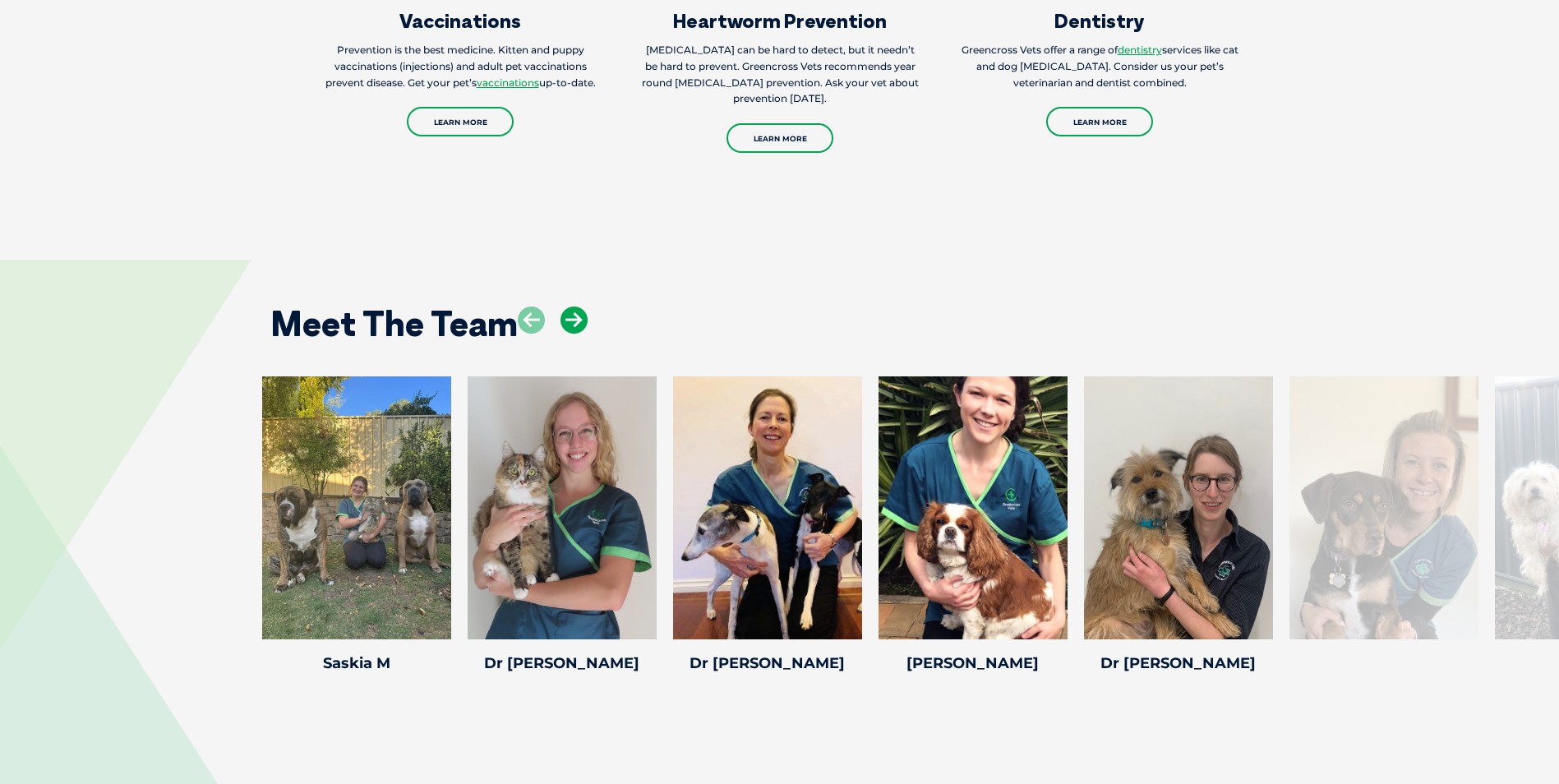
click at [577, 306] on icon at bounding box center [574, 320] width 28 height 28
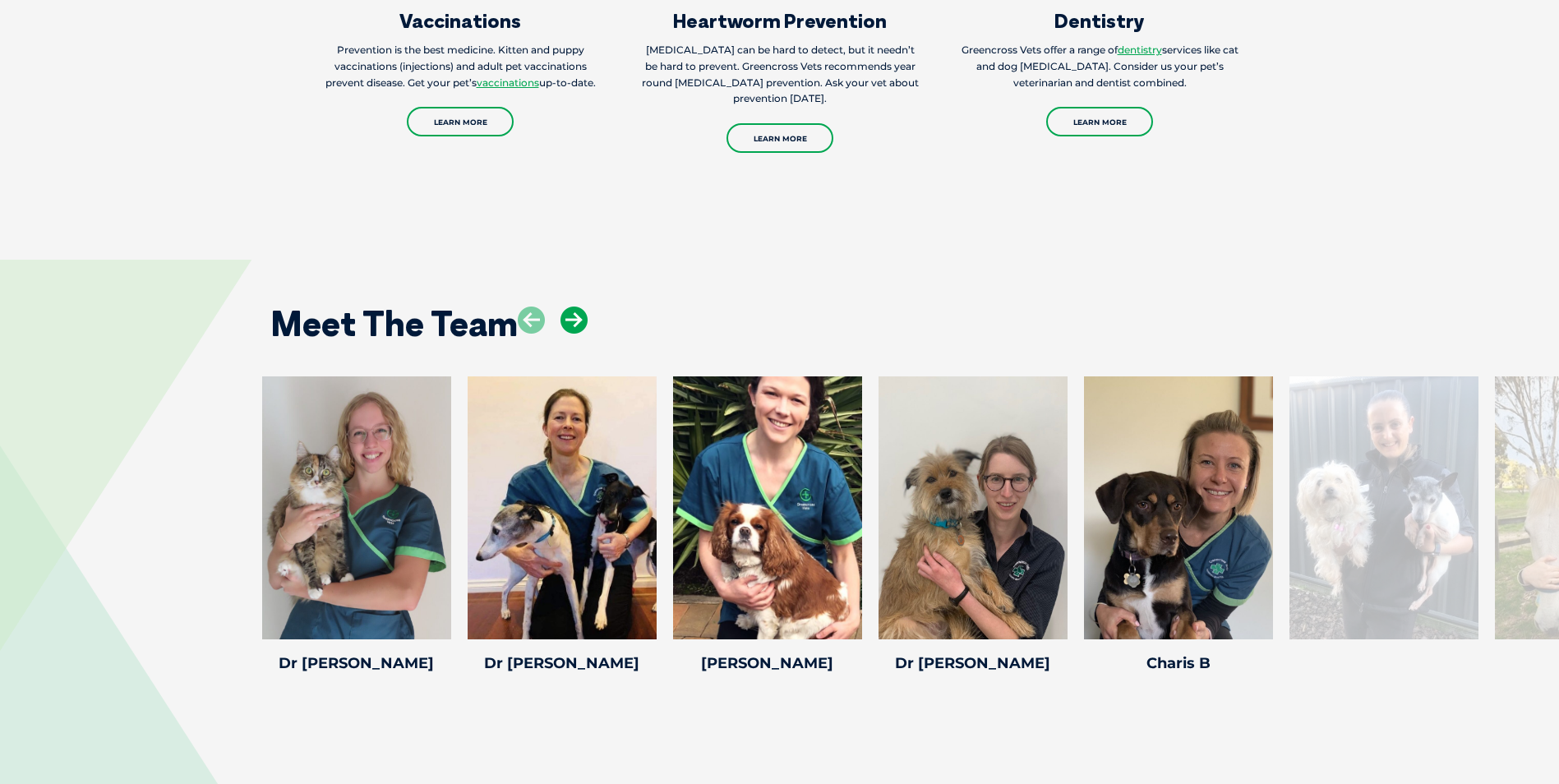
click at [577, 306] on icon at bounding box center [574, 320] width 28 height 28
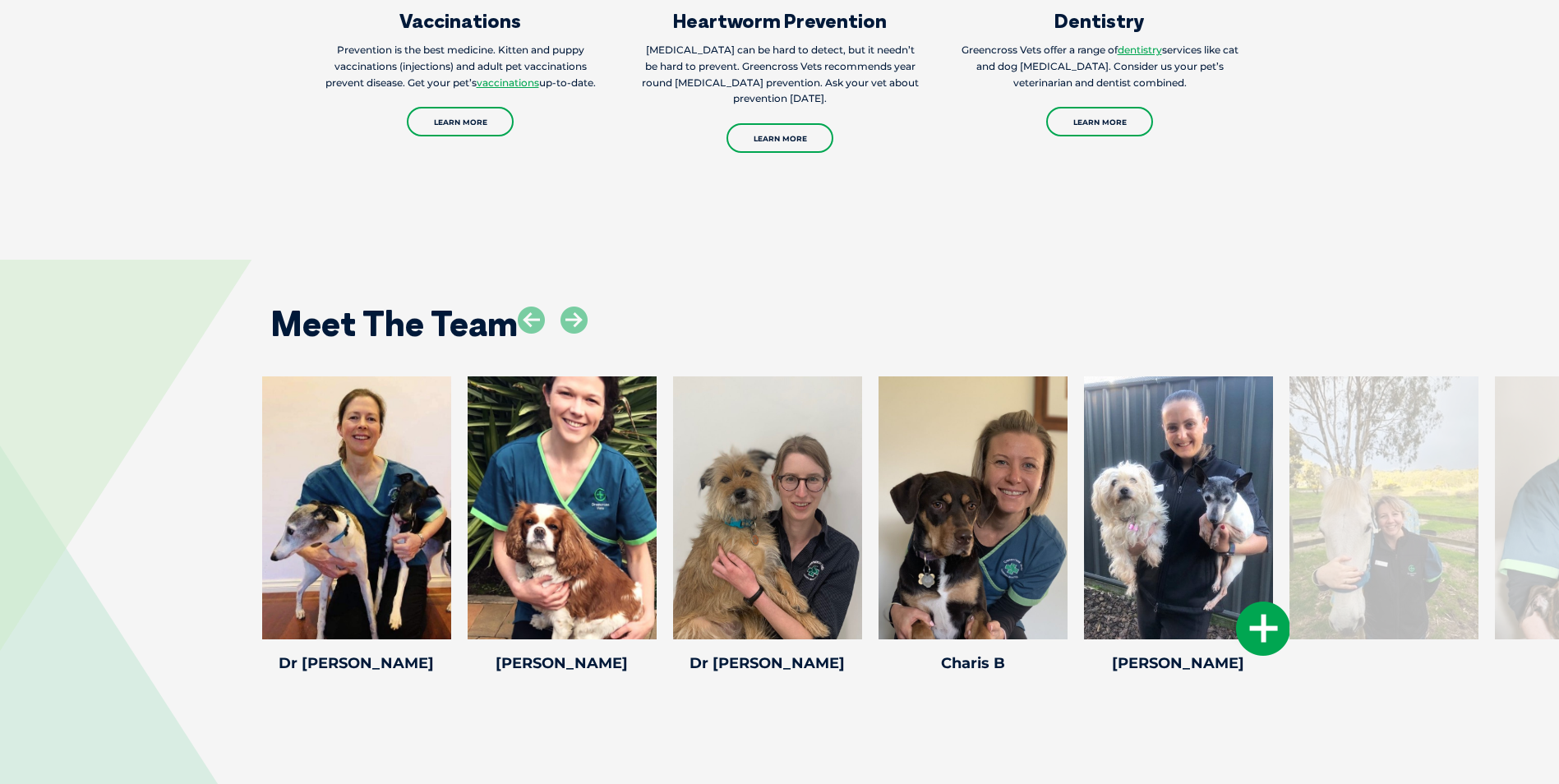
click at [1136, 475] on div at bounding box center [1178, 508] width 189 height 263
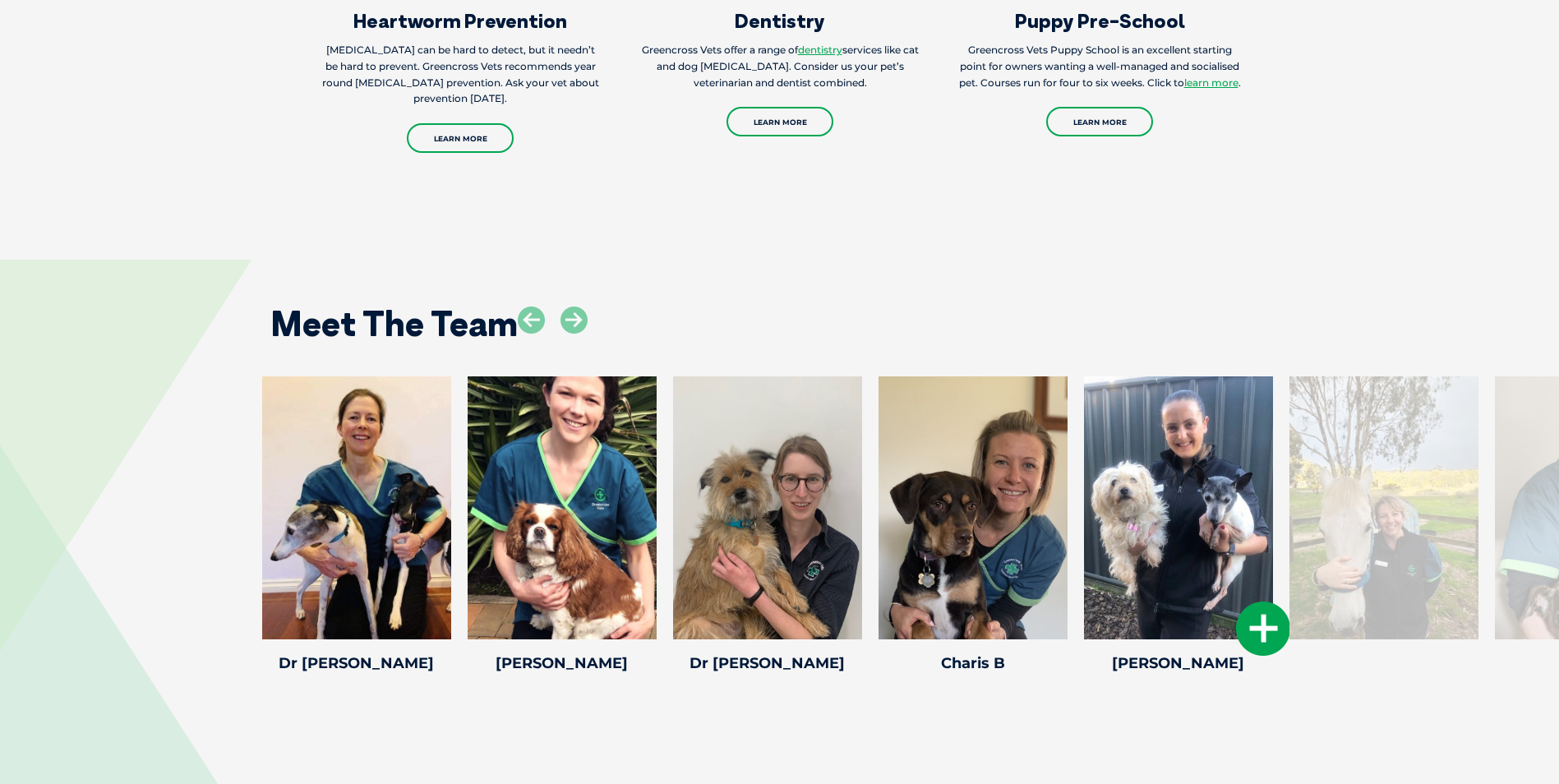
click at [1253, 601] on icon at bounding box center [1263, 628] width 54 height 54
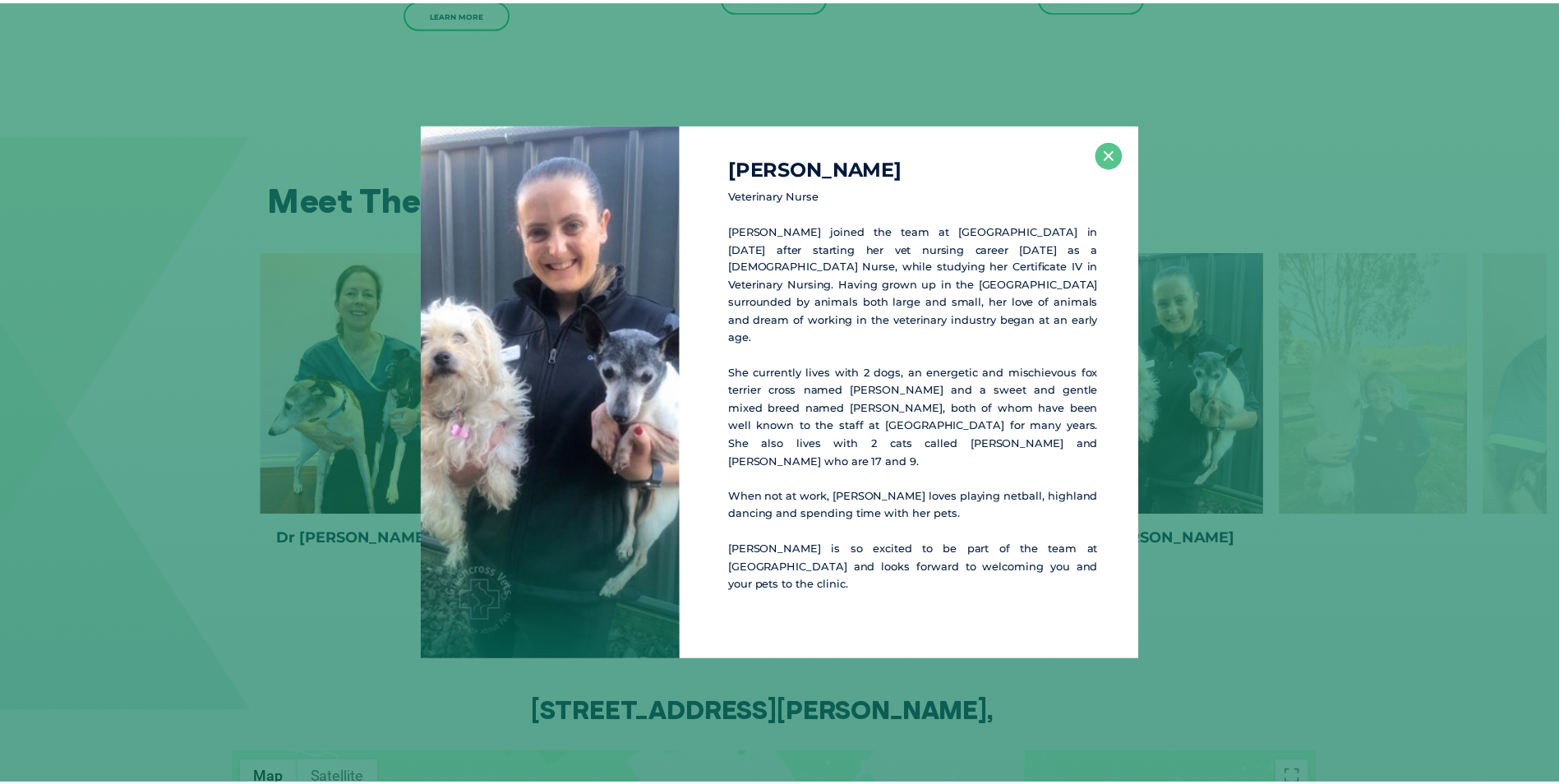
scroll to position [2517, 0]
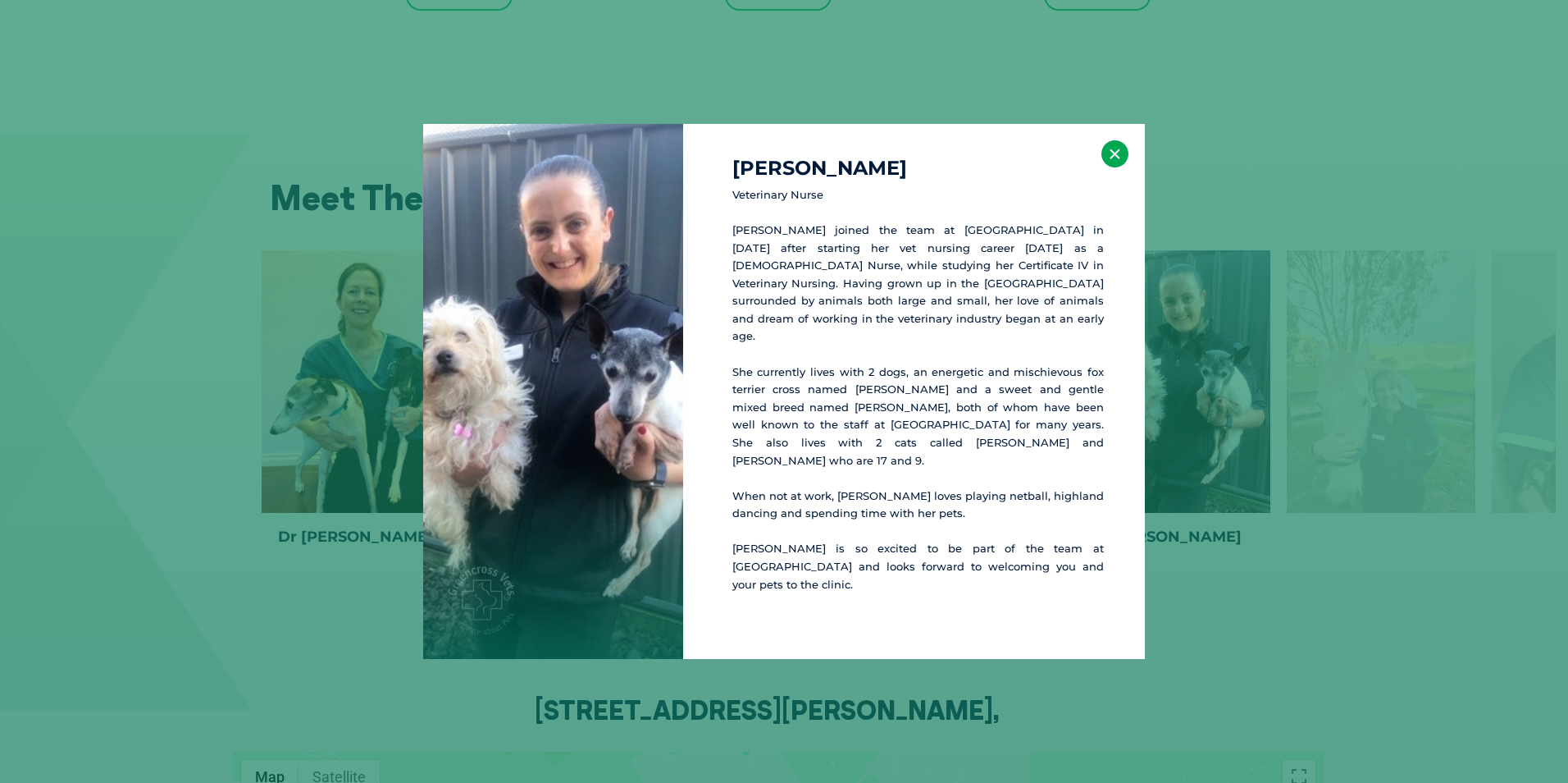
click at [1116, 161] on button "×" at bounding box center [1115, 153] width 27 height 27
